Goal: Contribute content

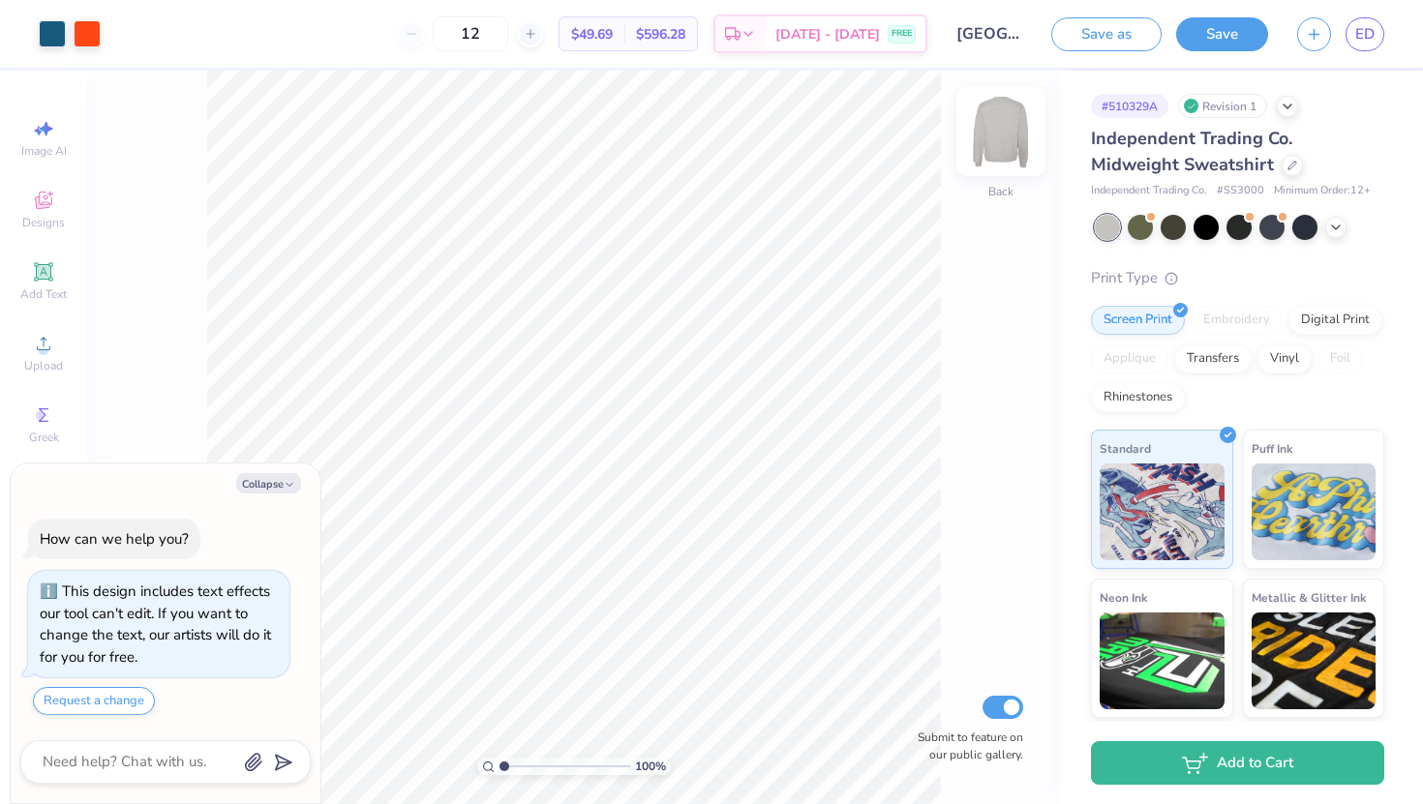
click at [1006, 144] on img at bounding box center [1000, 131] width 77 height 77
click at [1006, 137] on img at bounding box center [1000, 131] width 77 height 77
click at [1328, 229] on icon at bounding box center [1335, 225] width 15 height 15
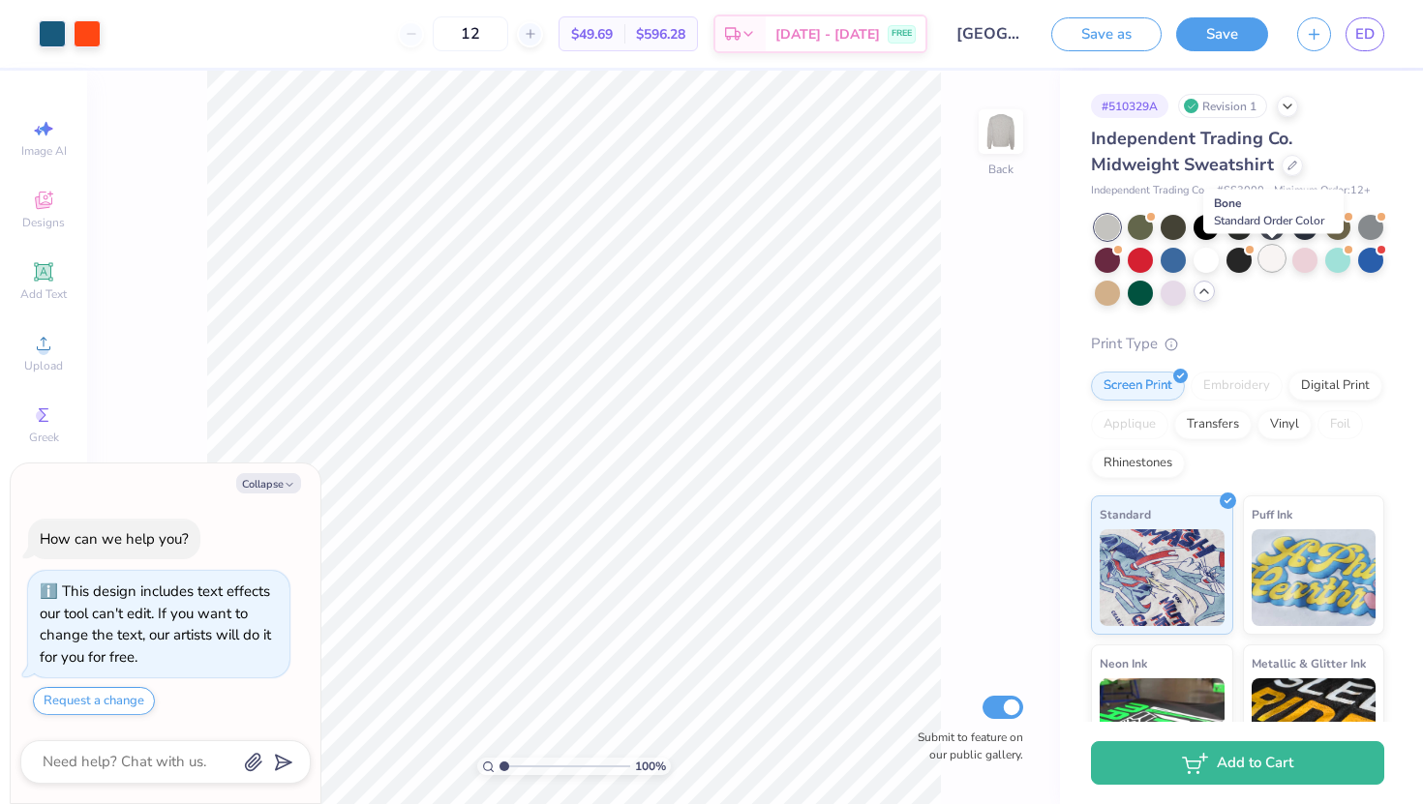
click at [1271, 263] on div at bounding box center [1271, 258] width 25 height 25
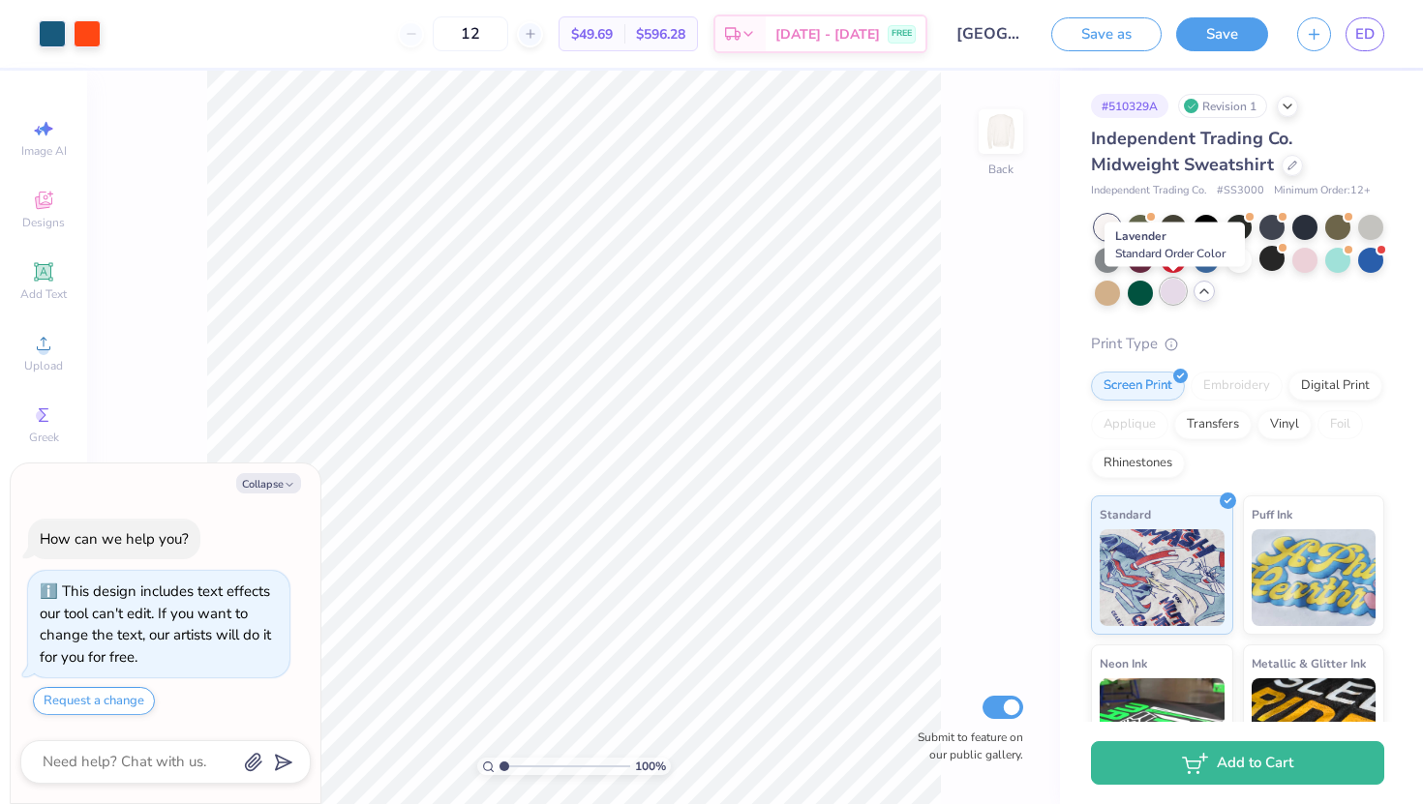
click at [1177, 295] on div at bounding box center [1173, 291] width 25 height 25
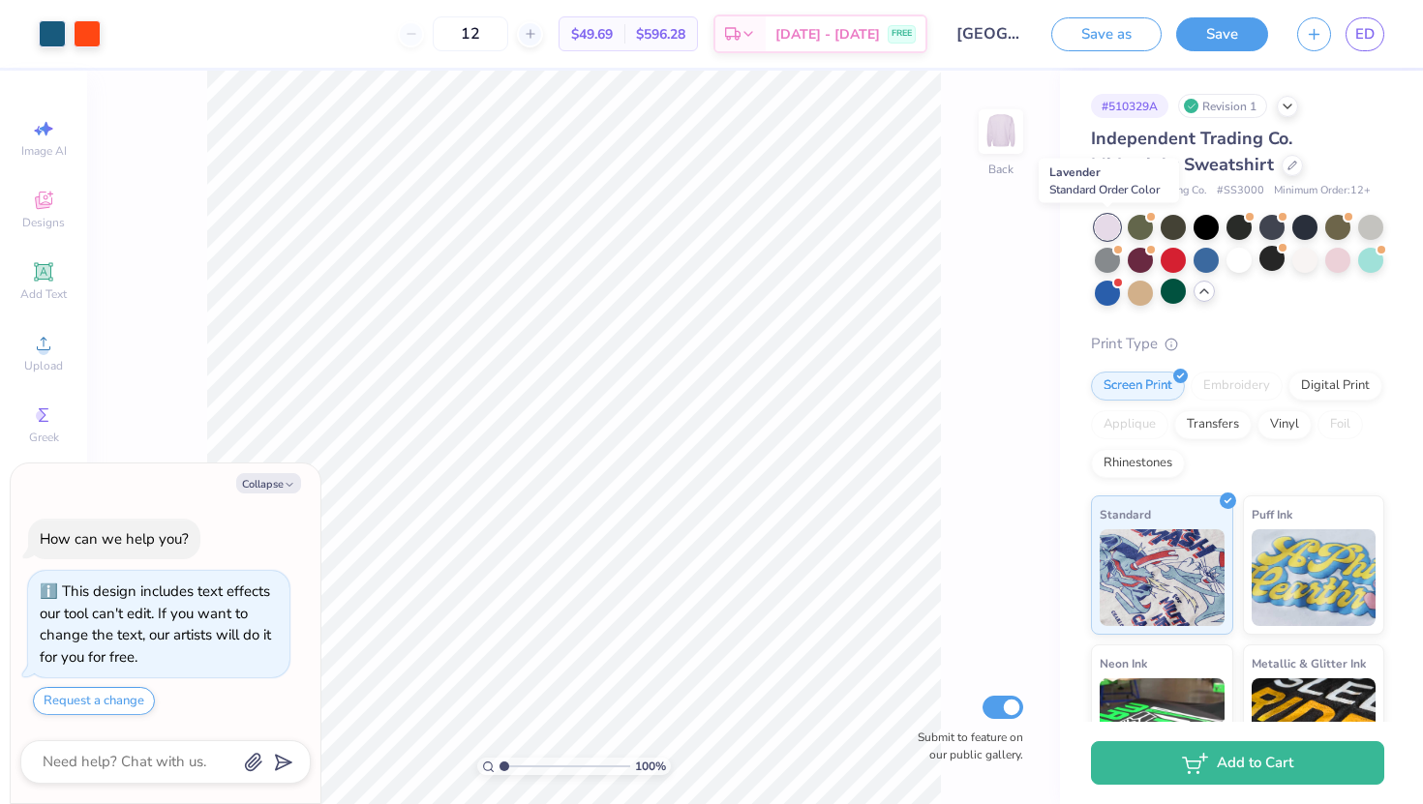
click at [1111, 228] on div at bounding box center [1107, 227] width 25 height 25
click at [1313, 262] on div at bounding box center [1304, 258] width 25 height 25
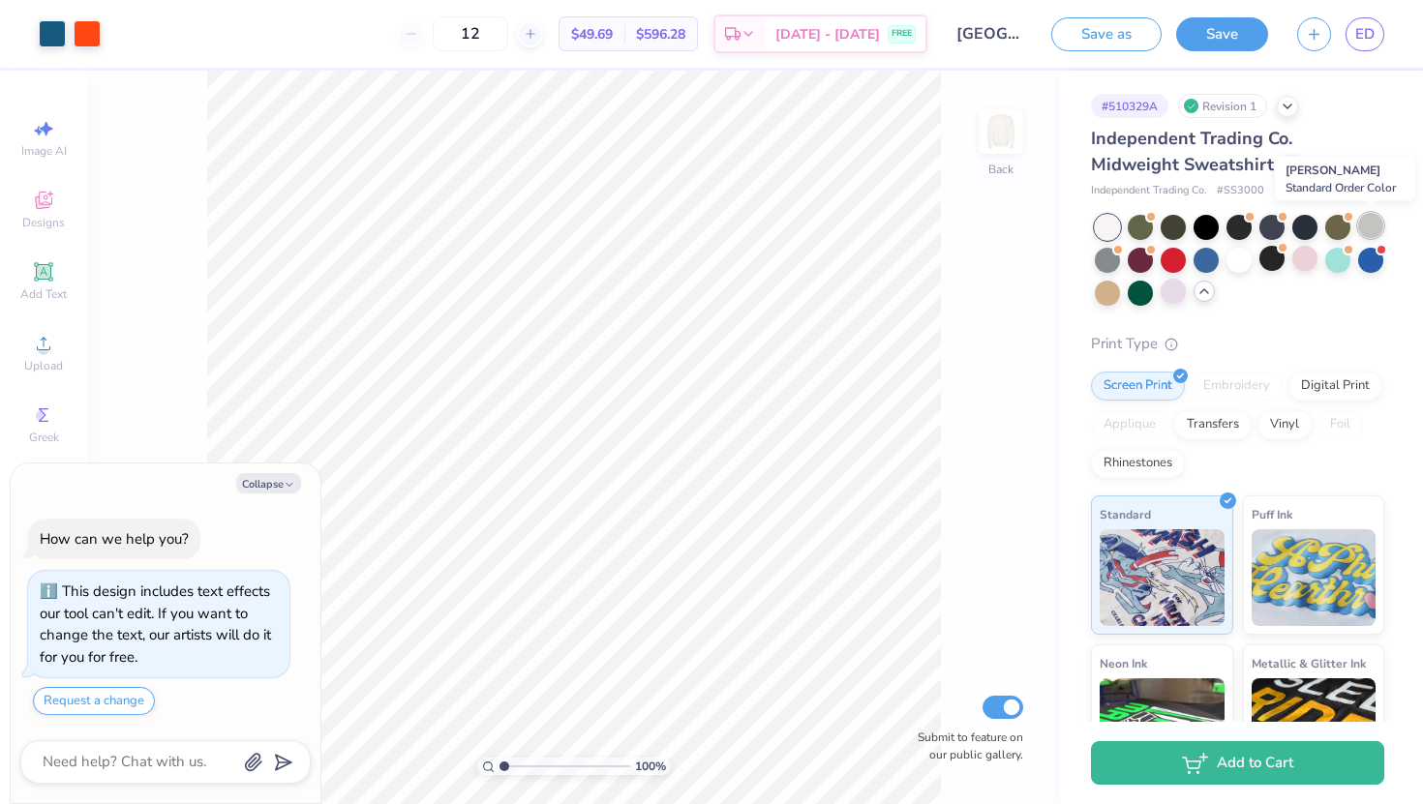
click at [1377, 225] on div at bounding box center [1370, 225] width 25 height 25
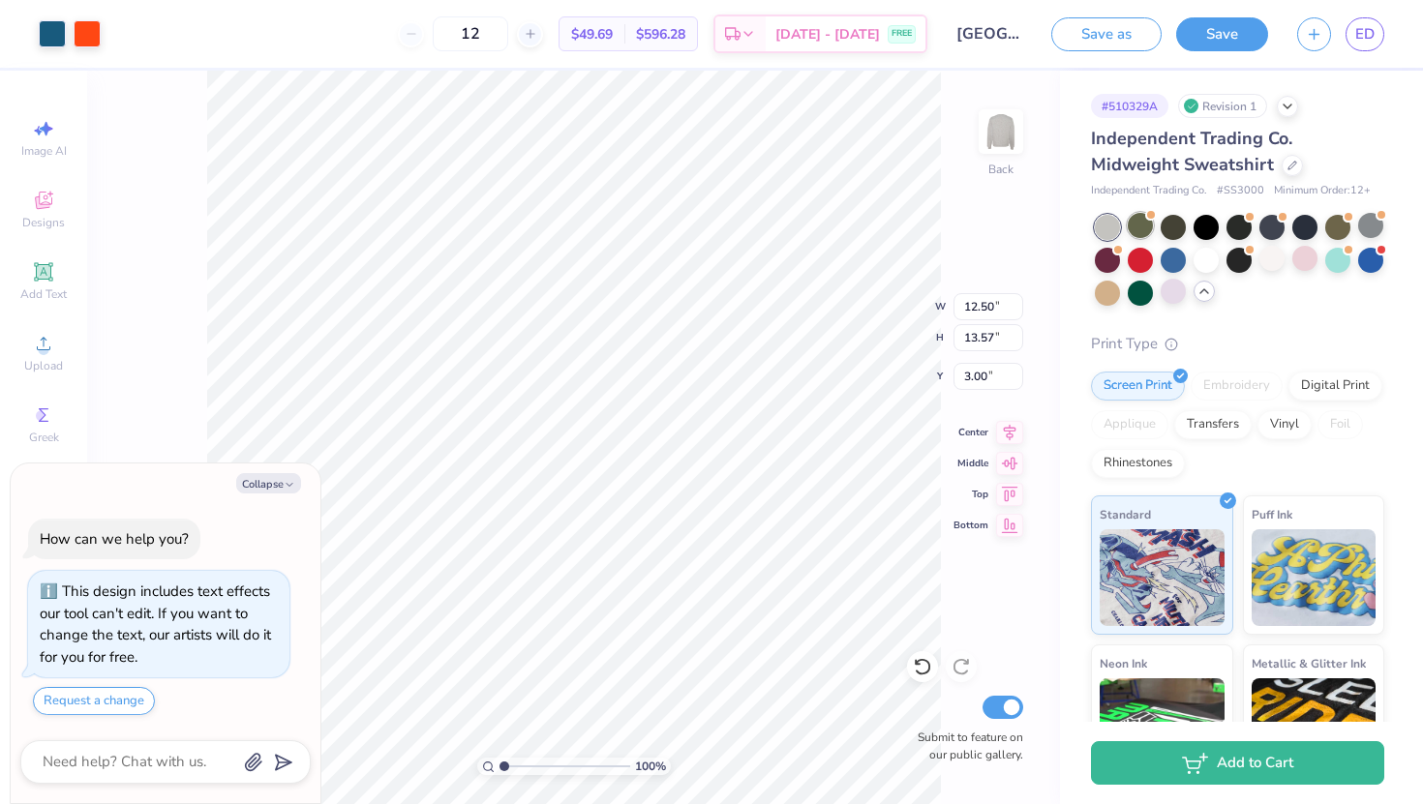
type textarea "x"
